Goal: Task Accomplishment & Management: Manage account settings

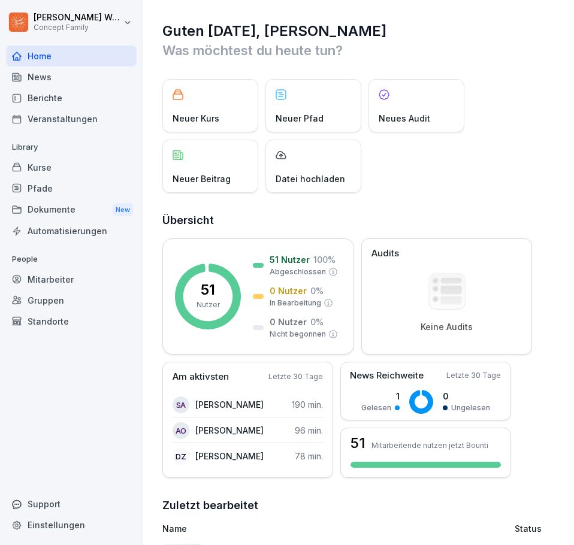
click at [53, 208] on div "Dokumente New" at bounding box center [71, 210] width 131 height 22
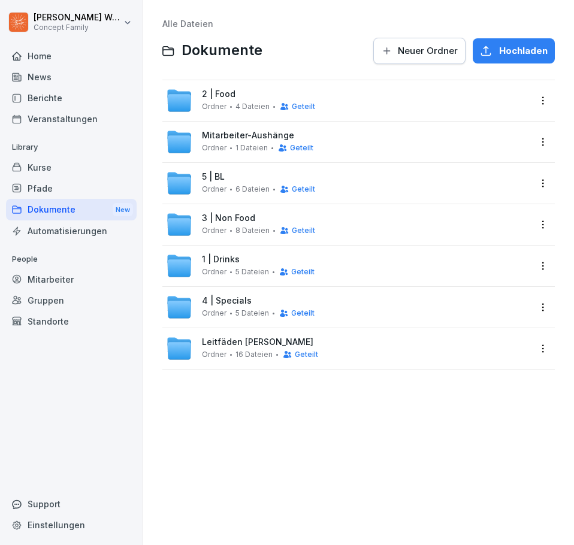
click at [211, 178] on span "5 | BL" at bounding box center [213, 177] width 23 height 10
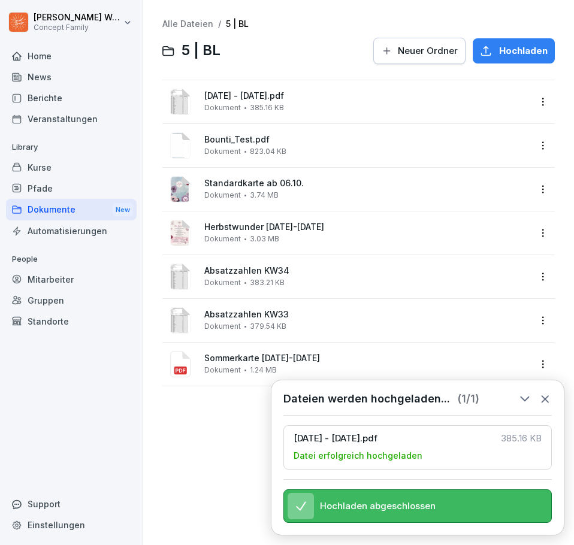
click at [546, 396] on icon at bounding box center [544, 399] width 7 height 7
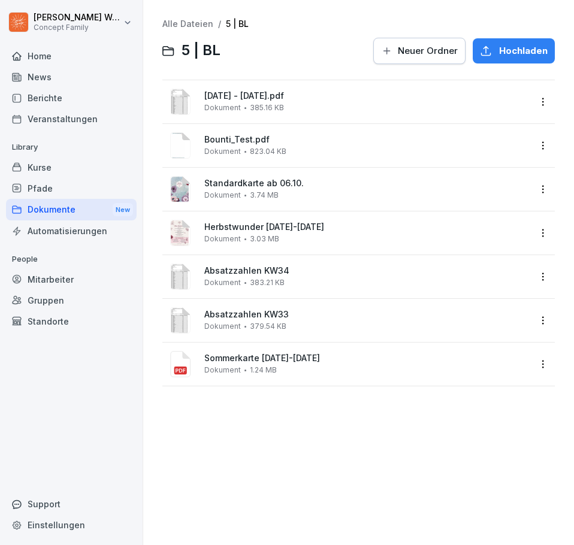
click at [535, 104] on html "[PERSON_NAME] Concept Family Home News Berichte Veranstaltungen Library Kurse P…" at bounding box center [287, 272] width 574 height 545
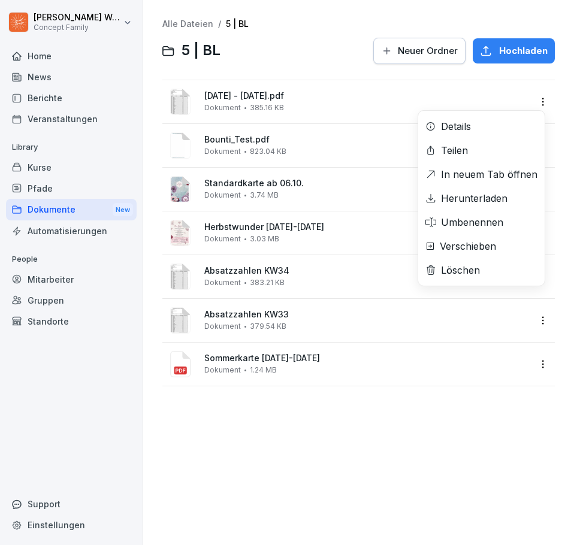
click at [489, 218] on div "Umbenennen" at bounding box center [472, 222] width 62 height 14
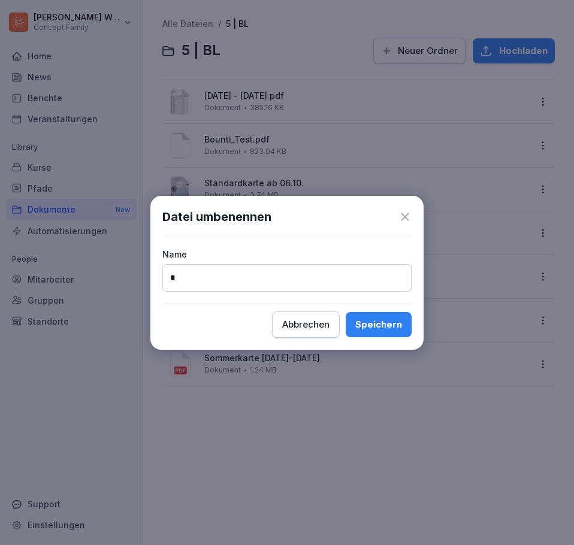
type input "*"
drag, startPoint x: 314, startPoint y: 208, endPoint x: 333, endPoint y: 275, distance: 69.9
click at [328, 279] on div "Datei umbenennen Name * Abbrechen Speichern" at bounding box center [286, 273] width 273 height 154
click at [316, 325] on div "Abbrechen" at bounding box center [305, 324] width 47 height 13
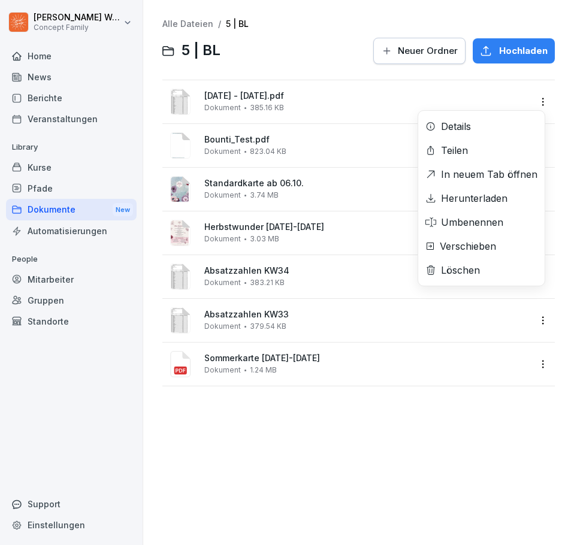
click at [536, 99] on html "[PERSON_NAME] Concept Family Home News Berichte Veranstaltungen Library Kurse P…" at bounding box center [287, 272] width 574 height 545
click at [484, 223] on div "Umbenennen" at bounding box center [472, 222] width 62 height 14
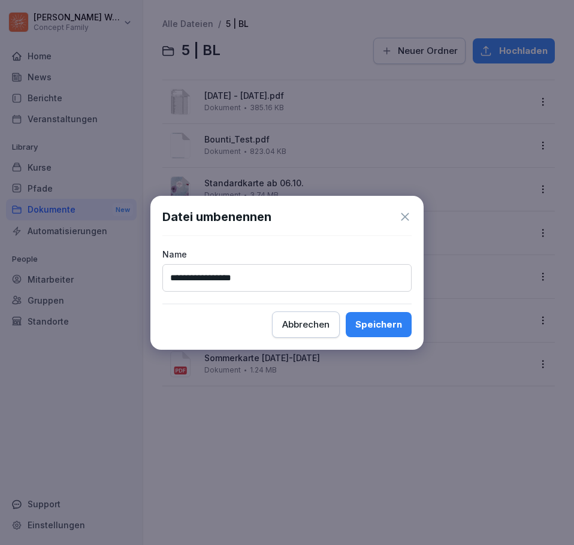
type input "**********"
drag, startPoint x: 381, startPoint y: 323, endPoint x: 389, endPoint y: 327, distance: 8.3
click at [381, 323] on div "Speichern" at bounding box center [378, 324] width 47 height 13
